Goal: Task Accomplishment & Management: Use online tool/utility

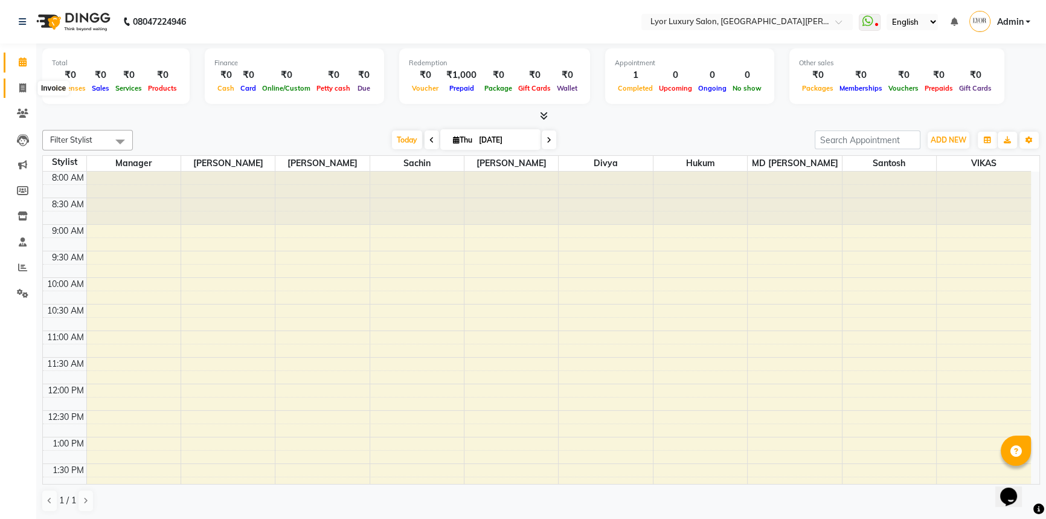
click at [19, 91] on icon at bounding box center [22, 87] width 7 height 9
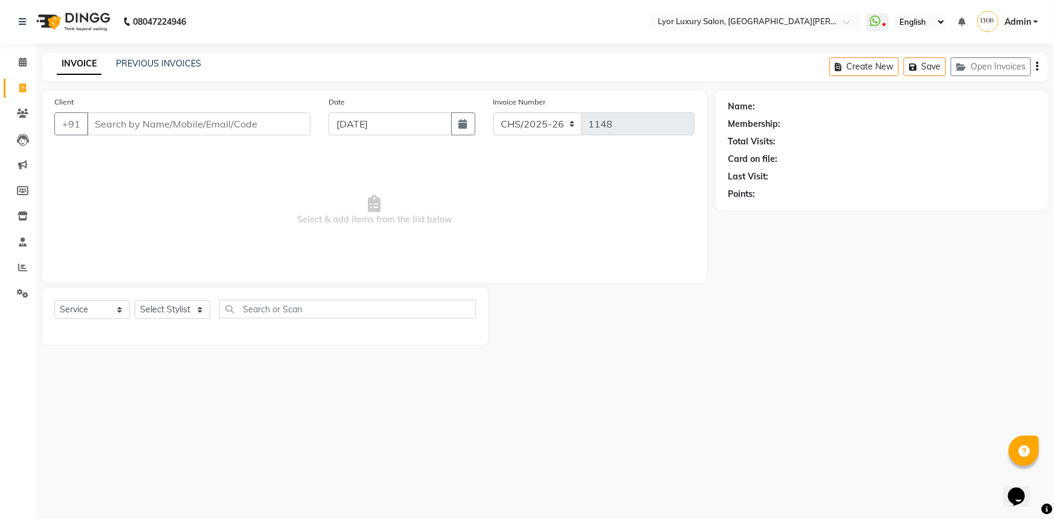
select select "P"
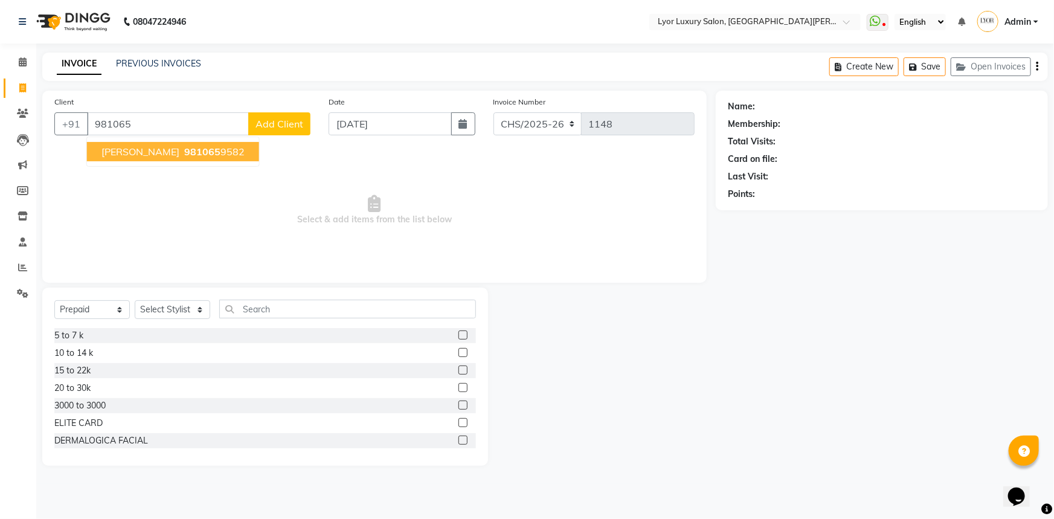
click at [213, 156] on ngb-highlight "981065 9582" at bounding box center [213, 152] width 63 height 12
type input "9810659582"
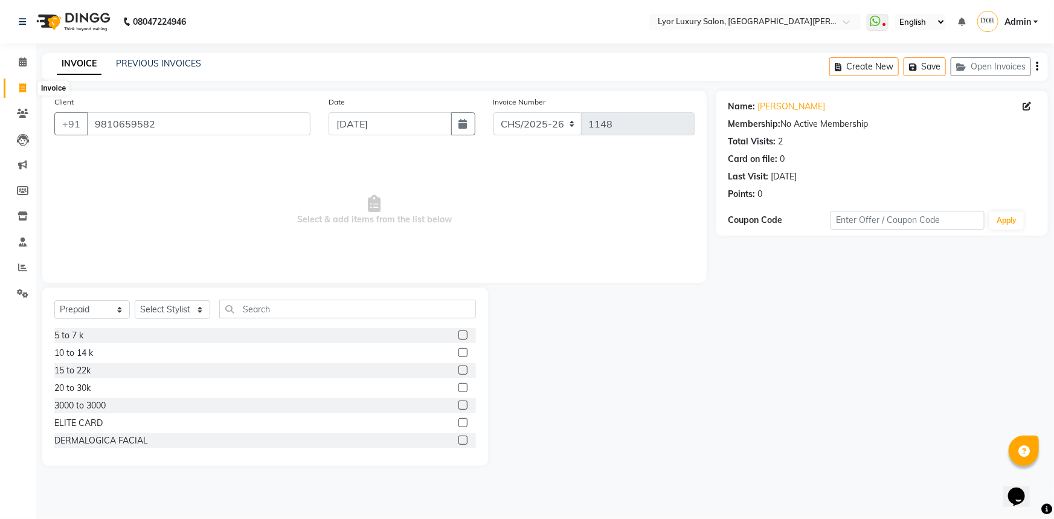
click at [14, 84] on span at bounding box center [22, 89] width 21 height 14
select select "service"
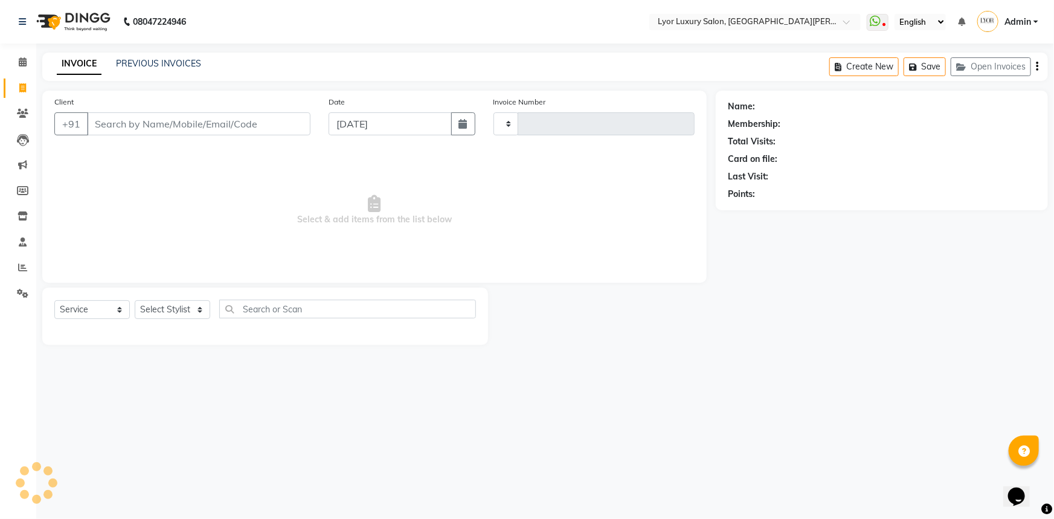
type input "1148"
select select "6597"
select select "P"
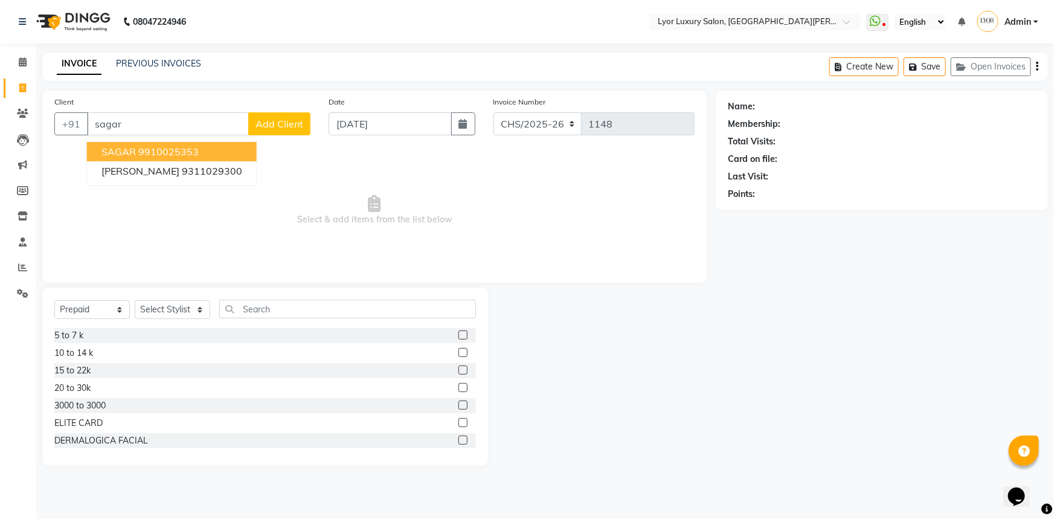
click at [196, 148] on ngb-highlight "9910025353" at bounding box center [168, 152] width 60 height 12
type input "9910025353"
